Goal: Information Seeking & Learning: Understand process/instructions

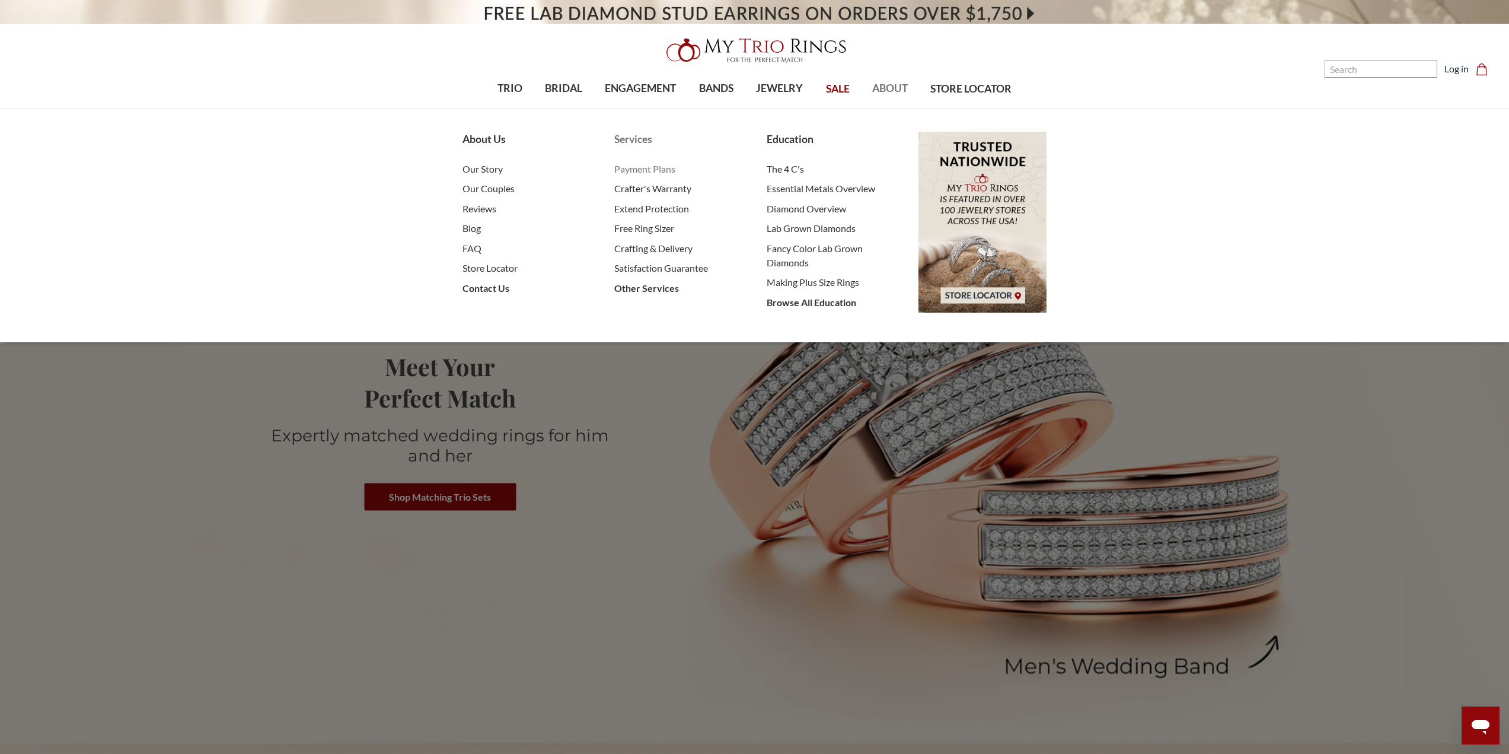
click at [654, 172] on span "Payment Plans" at bounding box center [678, 169] width 128 height 14
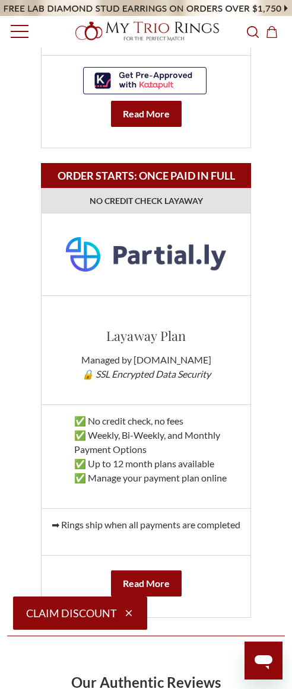
scroll to position [1987, 0]
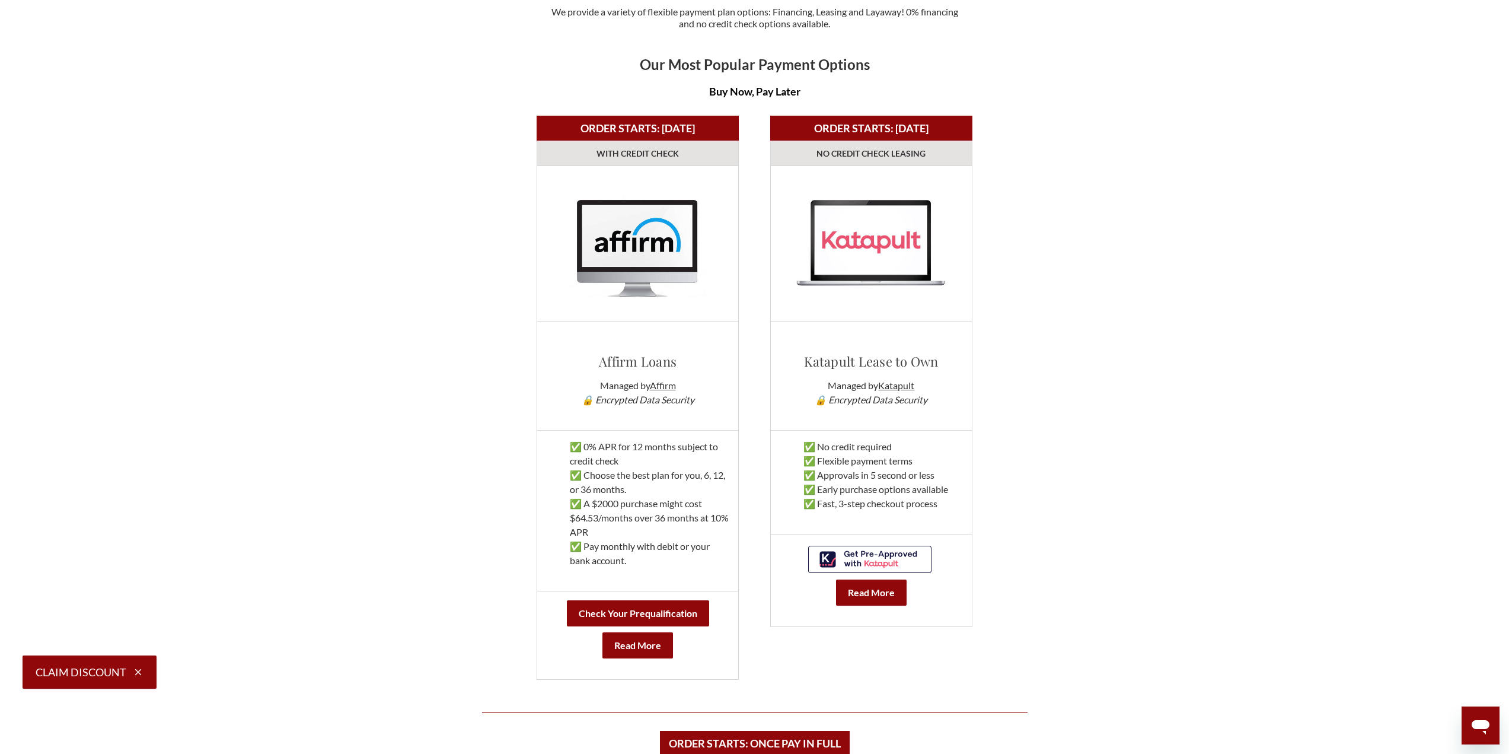
click at [861, 550] on link at bounding box center [871, 558] width 128 height 30
